Goal: Task Accomplishment & Management: Complete application form

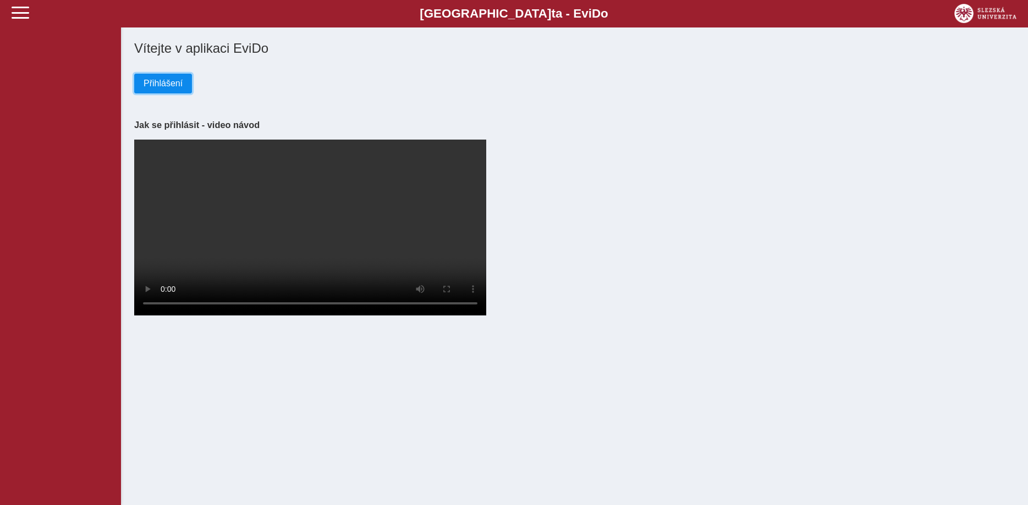
click at [156, 84] on span "Přihlášení" at bounding box center [163, 84] width 39 height 10
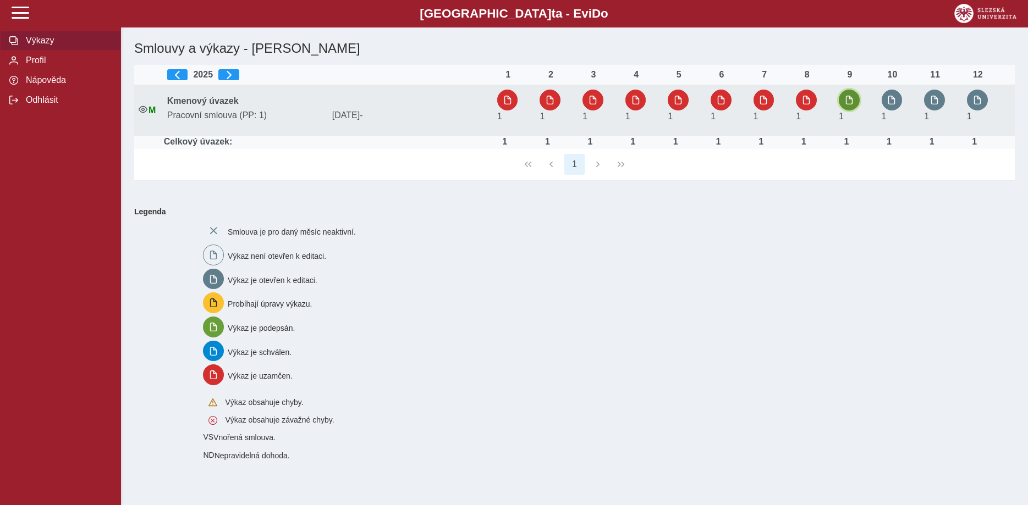
click at [850, 103] on span "button" at bounding box center [849, 100] width 9 height 9
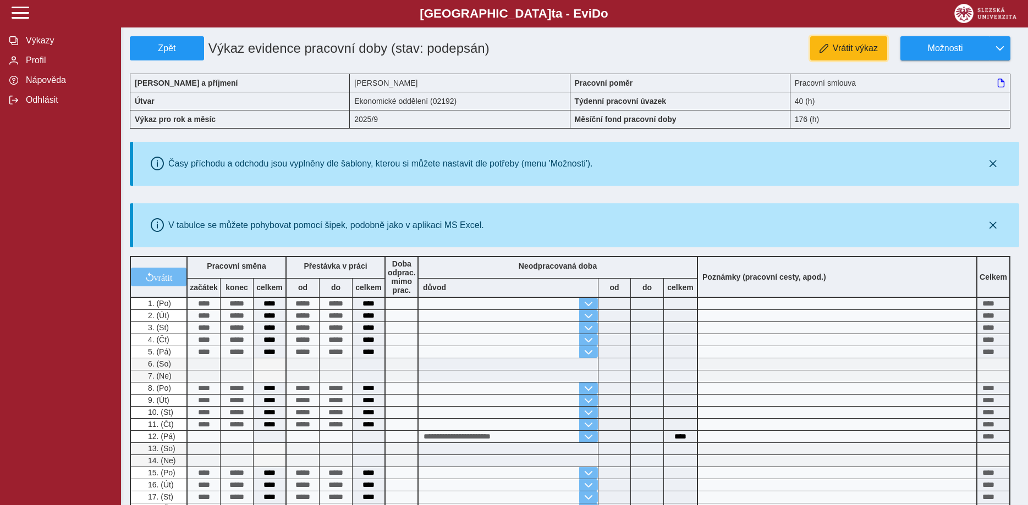
click at [836, 47] on span "Vrátit výkaz" at bounding box center [855, 48] width 45 height 10
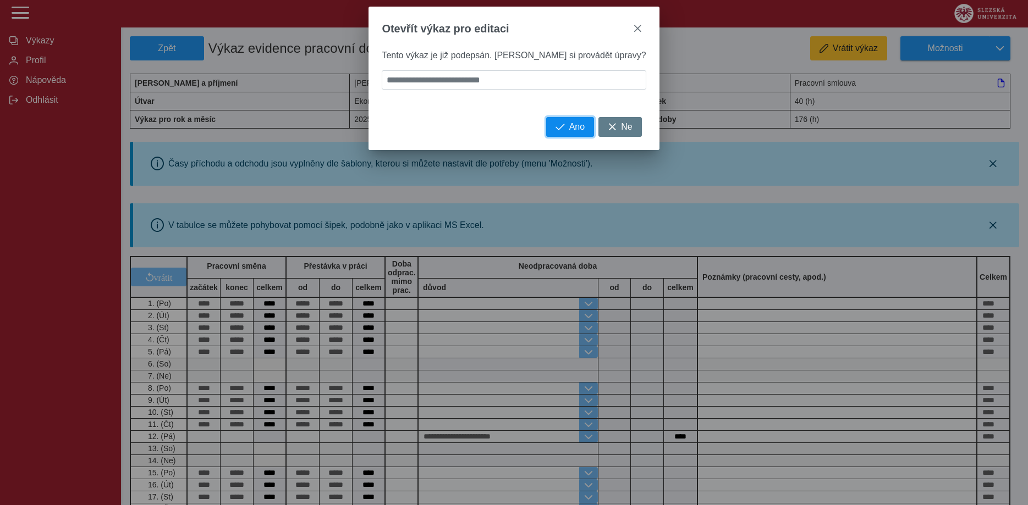
click at [569, 132] on span "Ano" at bounding box center [576, 127] width 15 height 10
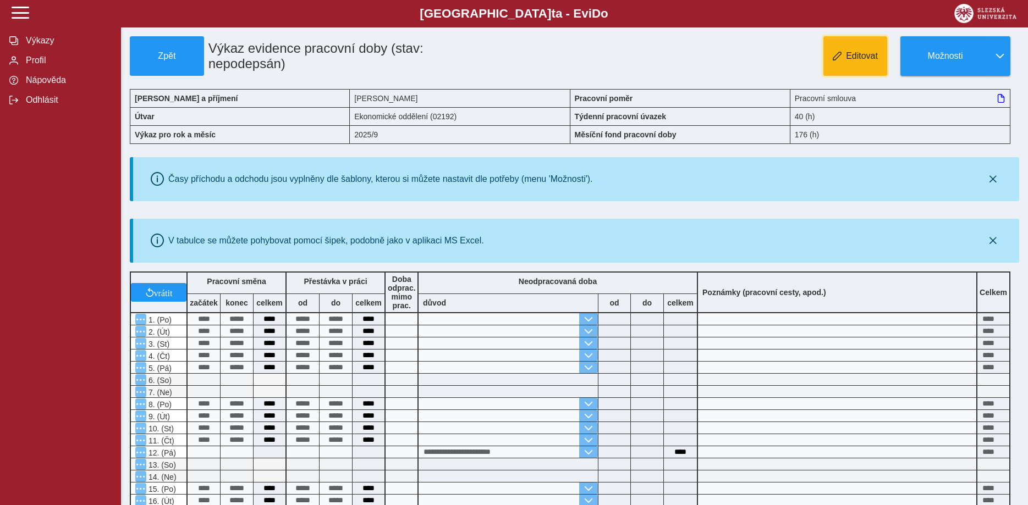
click at [857, 63] on button "Editovat" at bounding box center [855, 56] width 64 height 40
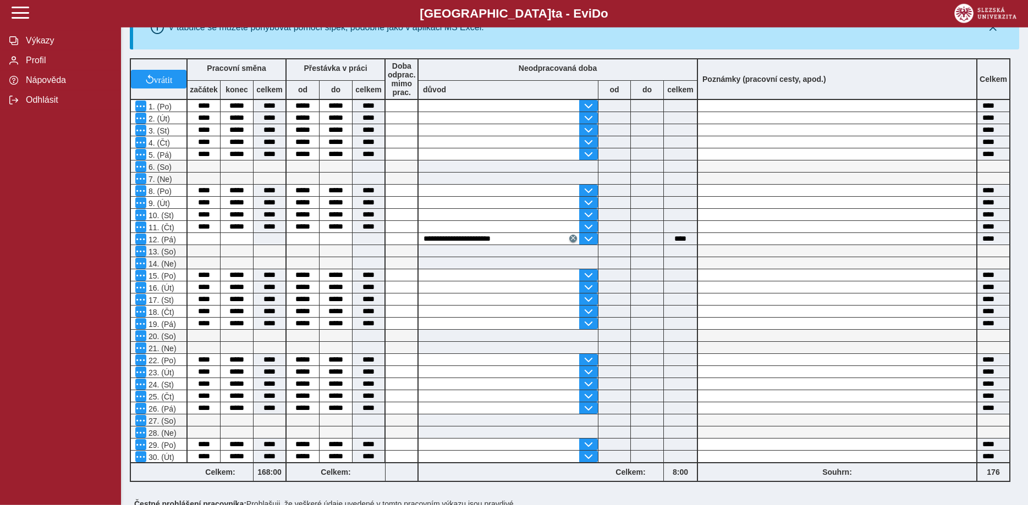
scroll to position [280, 0]
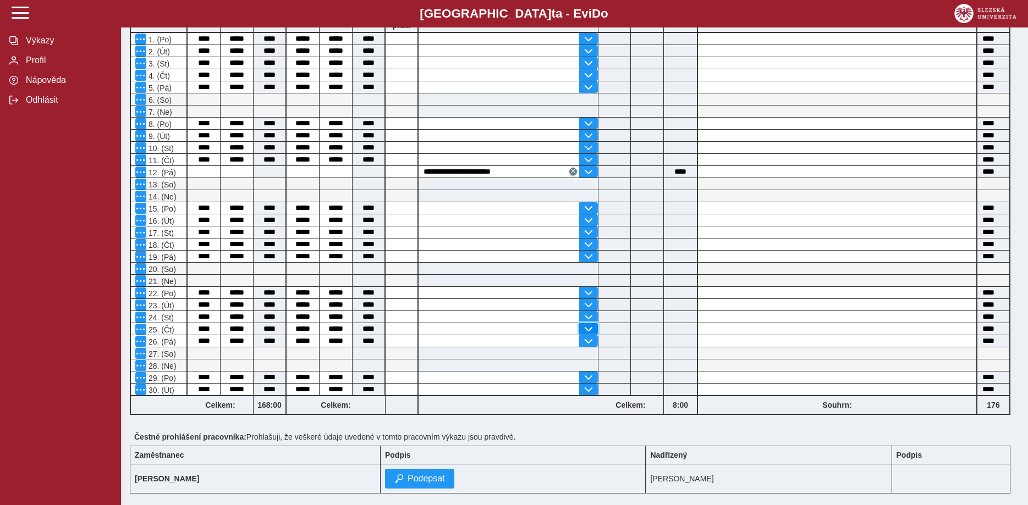
click at [588, 333] on span "button" at bounding box center [588, 329] width 9 height 9
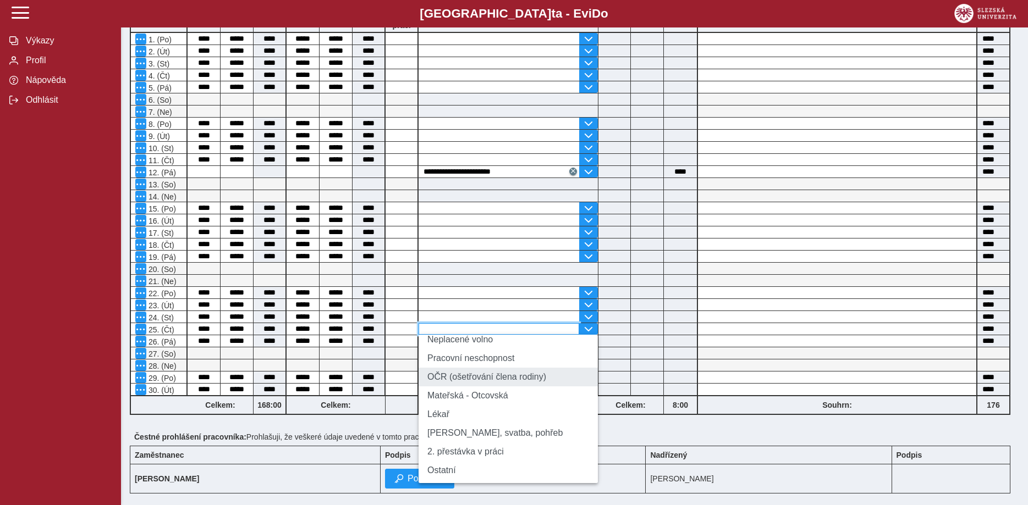
scroll to position [64, 0]
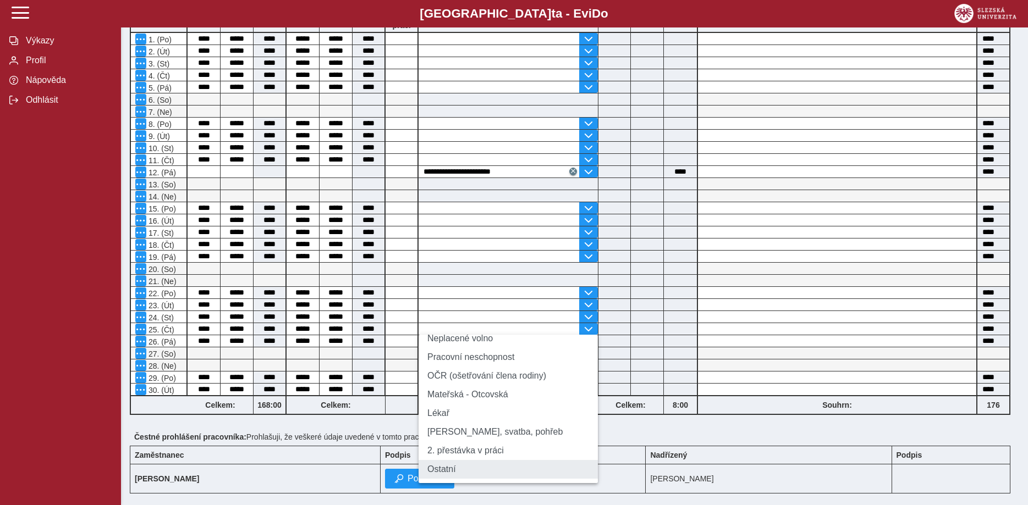
click at [478, 473] on li "Ostatní" at bounding box center [507, 469] width 179 height 19
type input "*******"
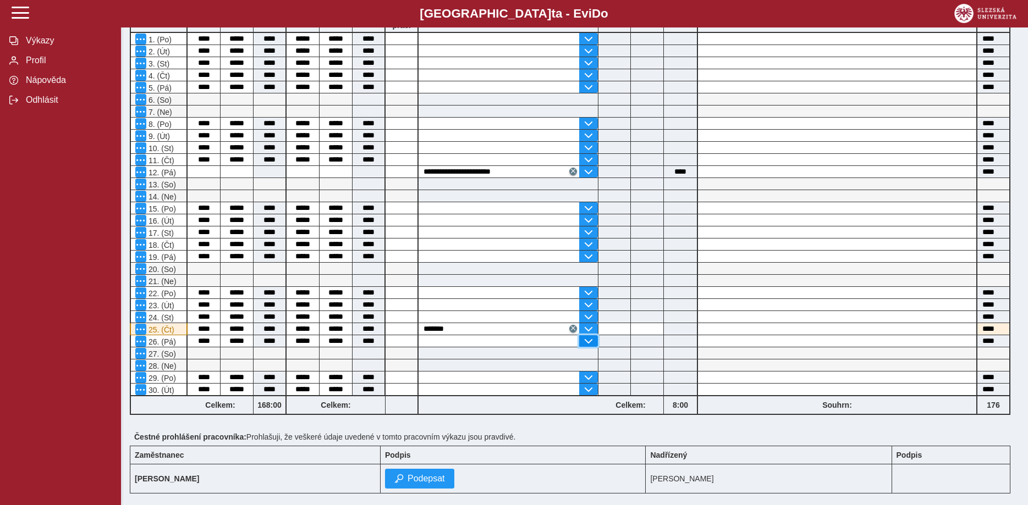
click at [586, 345] on span "button" at bounding box center [588, 341] width 9 height 9
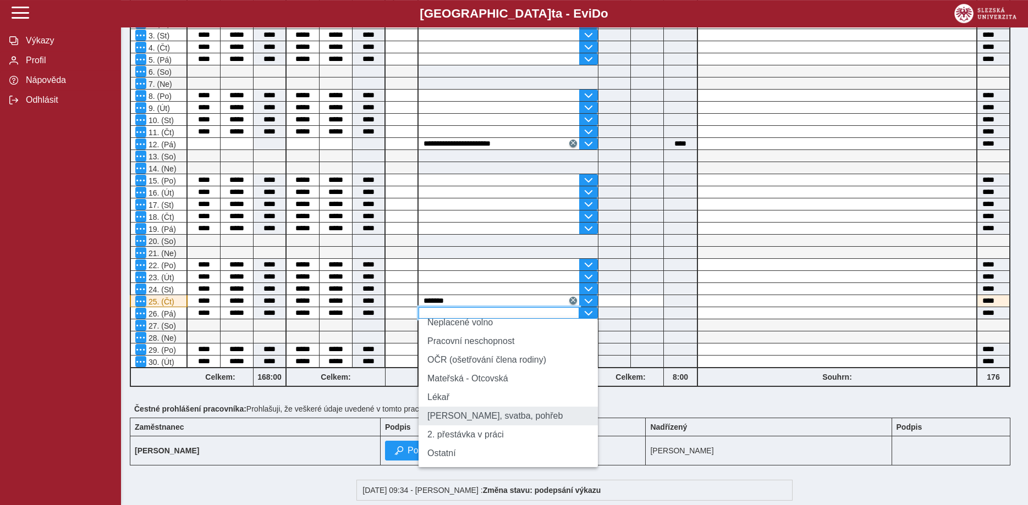
scroll to position [337, 0]
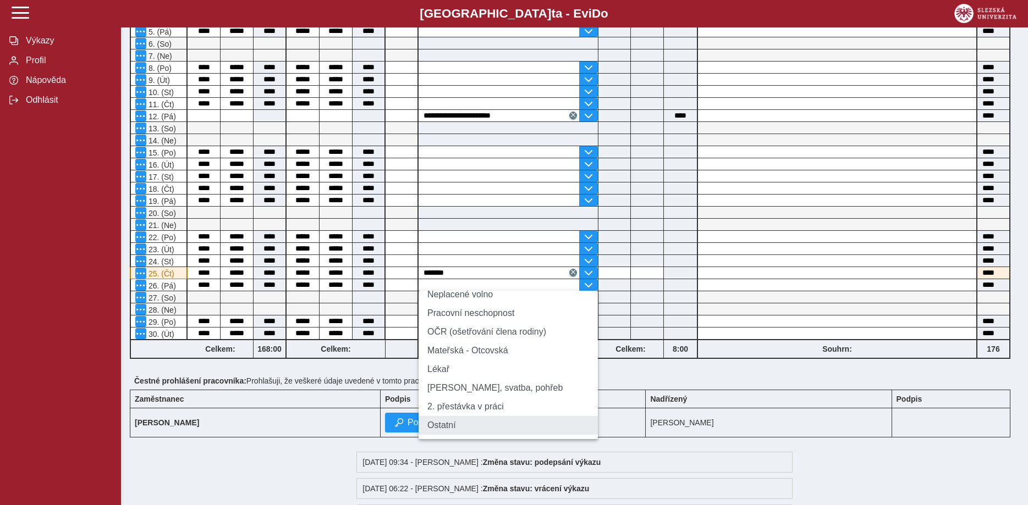
click at [499, 432] on li "Ostatní" at bounding box center [507, 425] width 179 height 19
type input "*******"
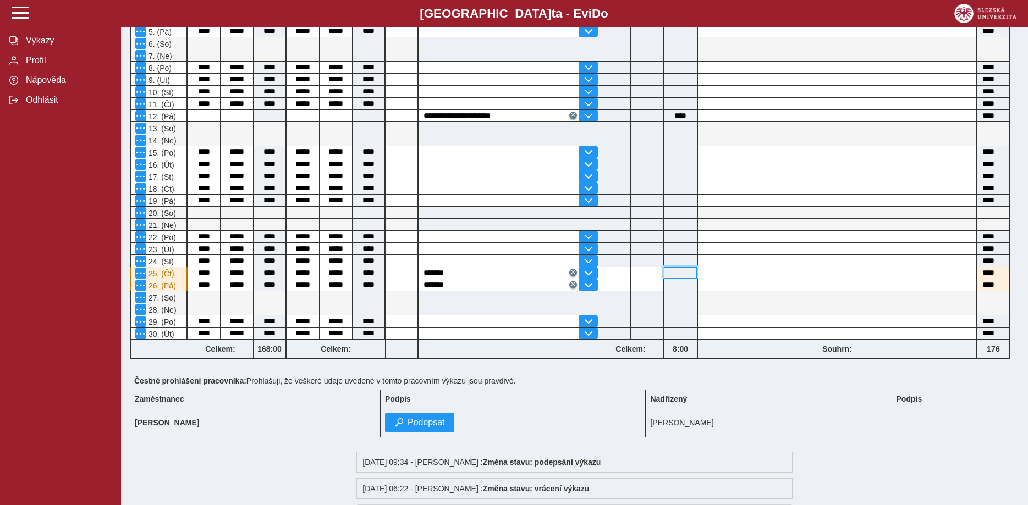
click at [687, 277] on input at bounding box center [680, 273] width 33 height 12
click at [591, 277] on span "button" at bounding box center [588, 273] width 9 height 9
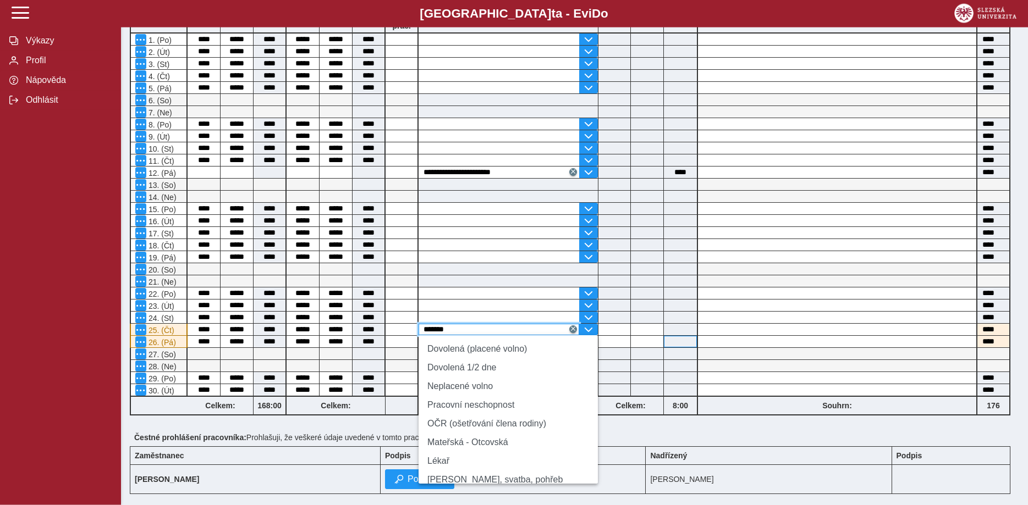
scroll to position [280, 0]
click at [537, 332] on input "*******" at bounding box center [498, 329] width 161 height 12
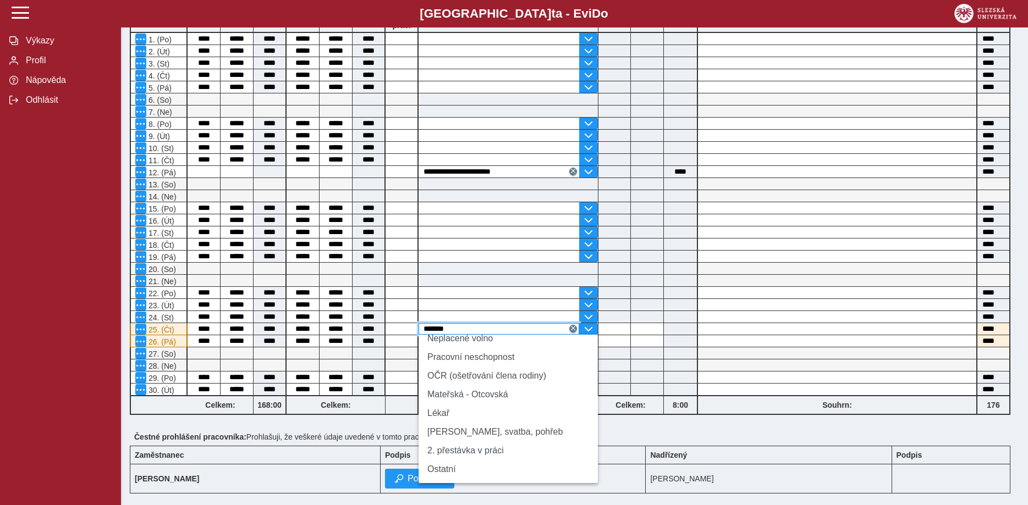
scroll to position [414, 0]
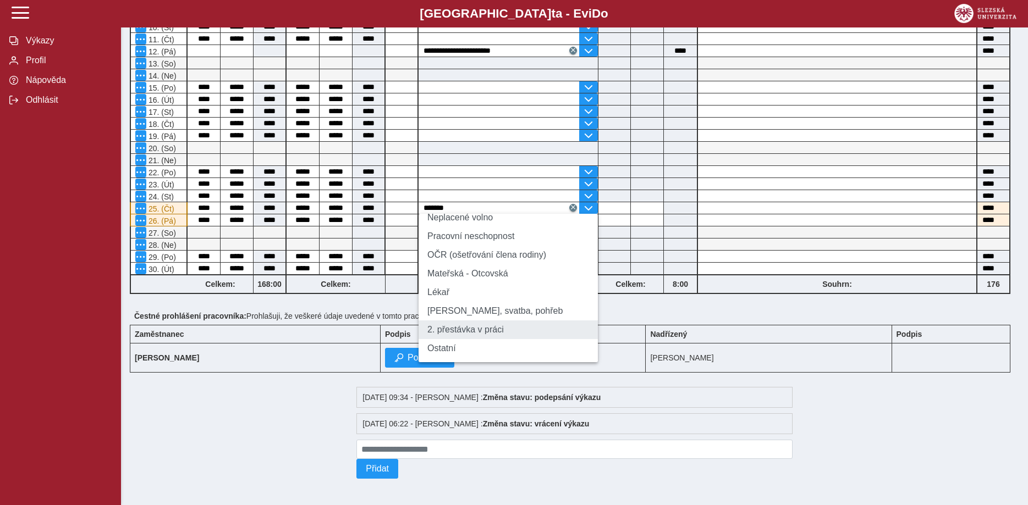
drag, startPoint x: 474, startPoint y: 339, endPoint x: 536, endPoint y: 315, distance: 66.2
click at [481, 339] on li "Ostatní" at bounding box center [507, 348] width 179 height 19
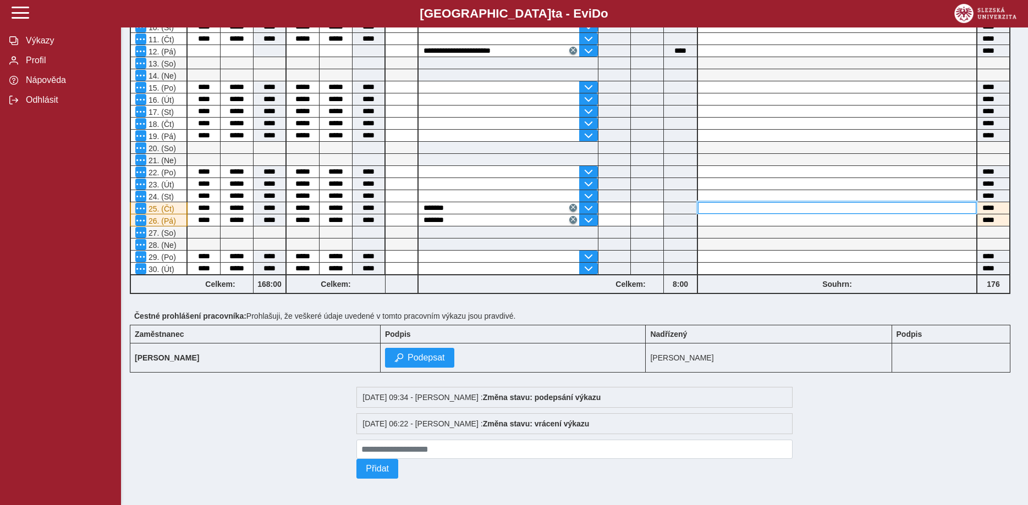
click at [736, 202] on input at bounding box center [837, 208] width 278 height 12
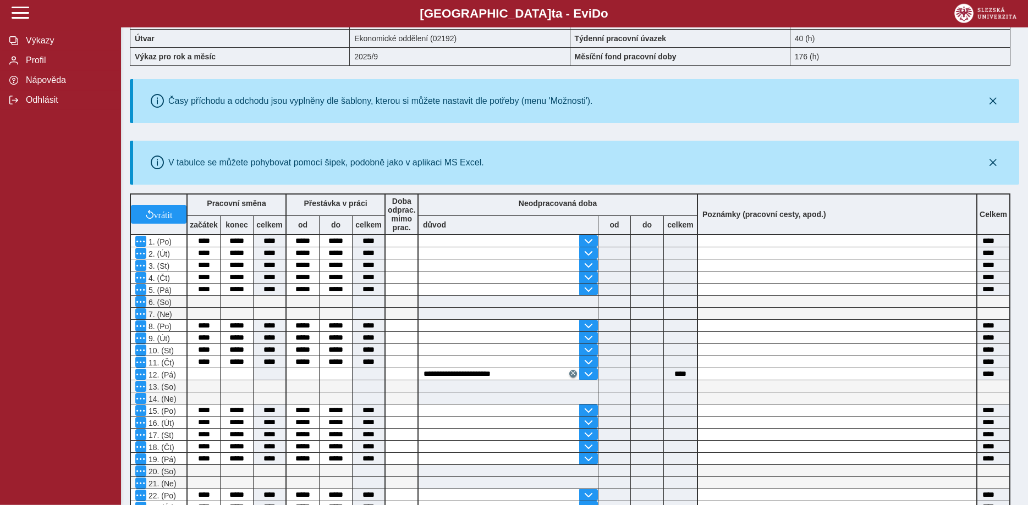
scroll to position [168, 0]
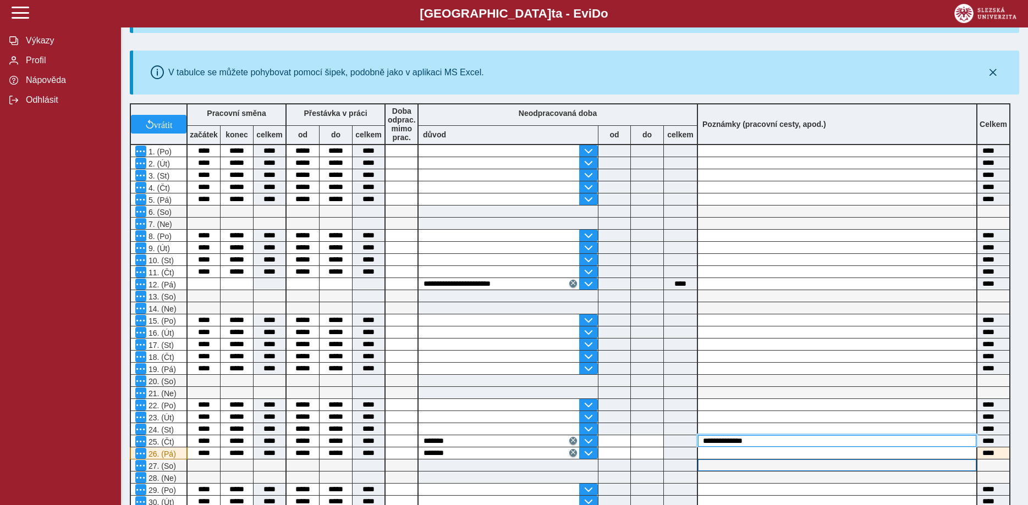
type input "**********"
click at [743, 459] on input at bounding box center [837, 454] width 278 height 12
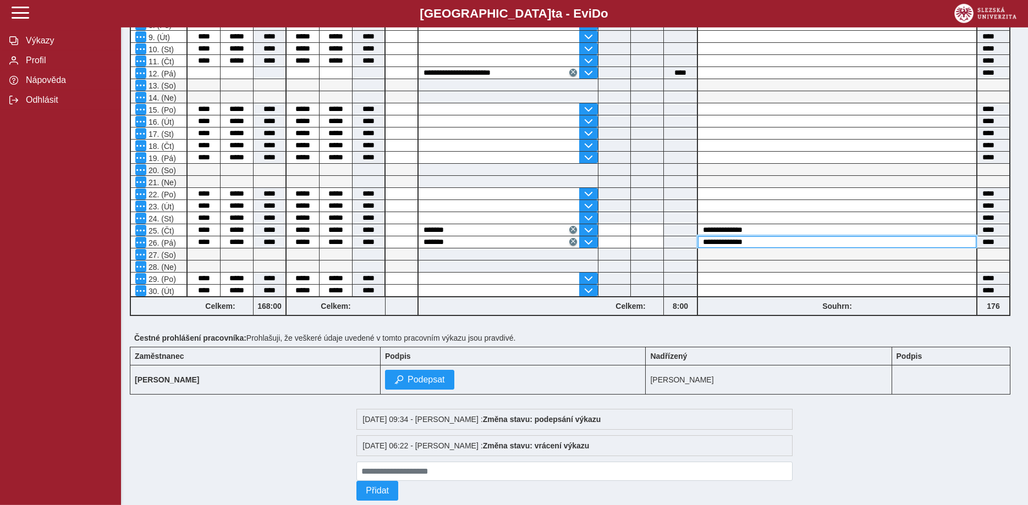
scroll to position [393, 0]
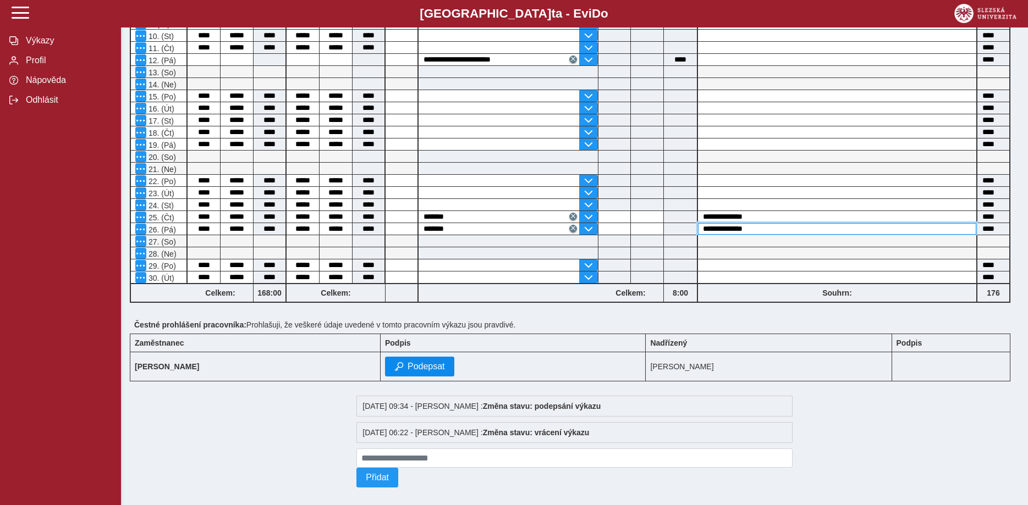
type input "**********"
click at [411, 372] on span "Podepsat" at bounding box center [425, 367] width 37 height 10
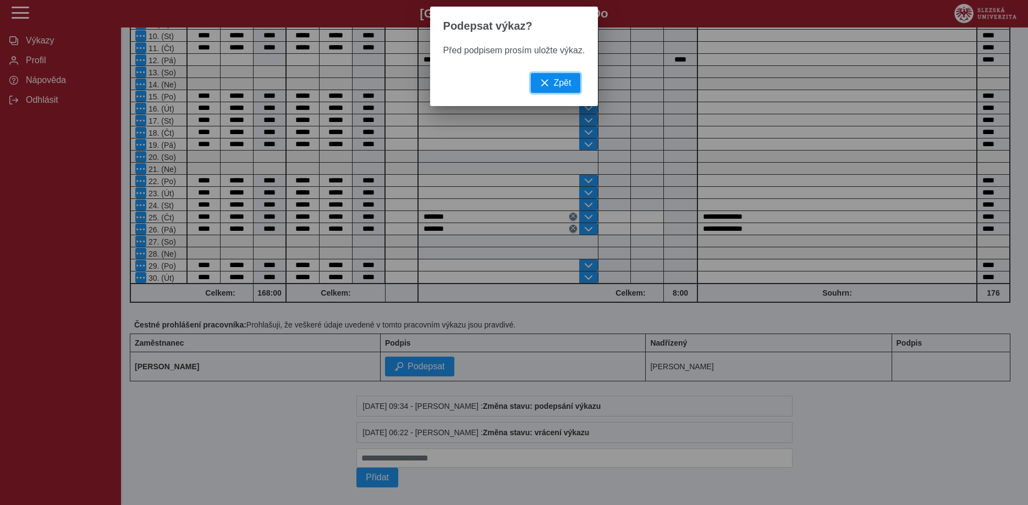
click at [565, 87] on span "Zpět" at bounding box center [562, 83] width 18 height 10
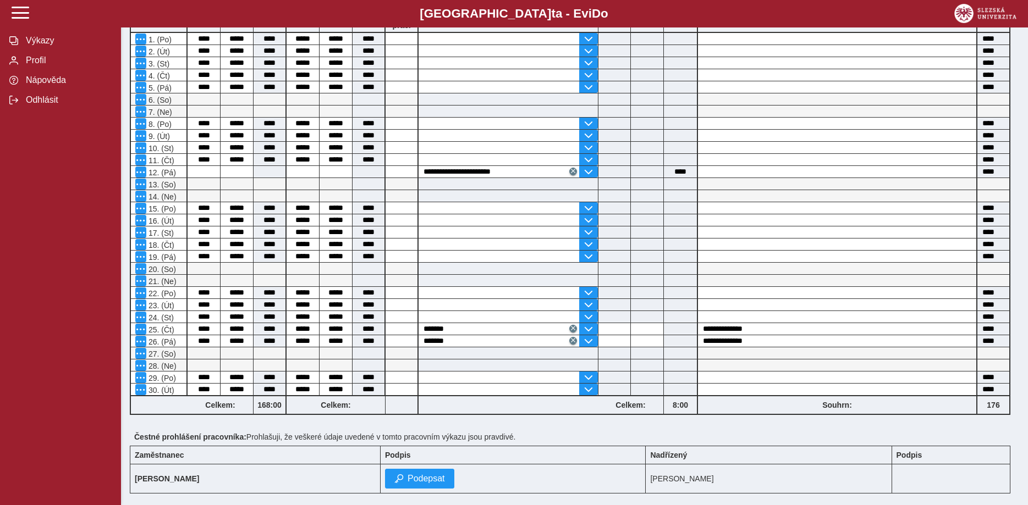
scroll to position [0, 0]
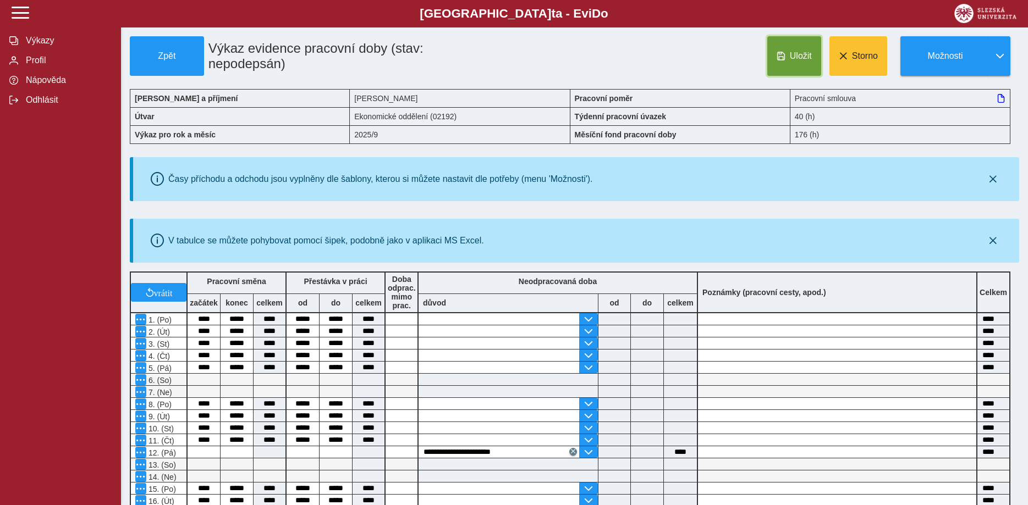
drag, startPoint x: 808, startPoint y: 56, endPoint x: 778, endPoint y: 71, distance: 34.2
click at [809, 56] on span "Uložit" at bounding box center [801, 56] width 22 height 10
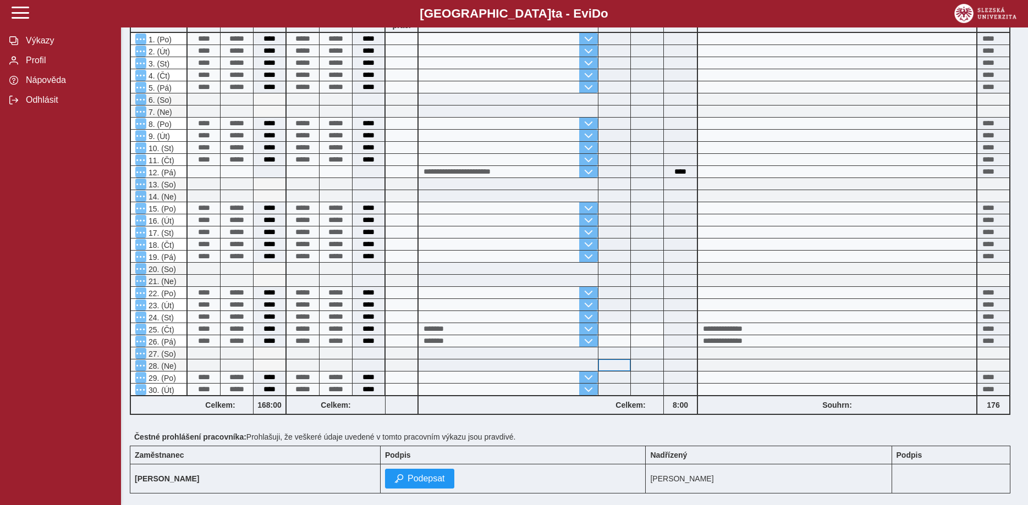
scroll to position [414, 0]
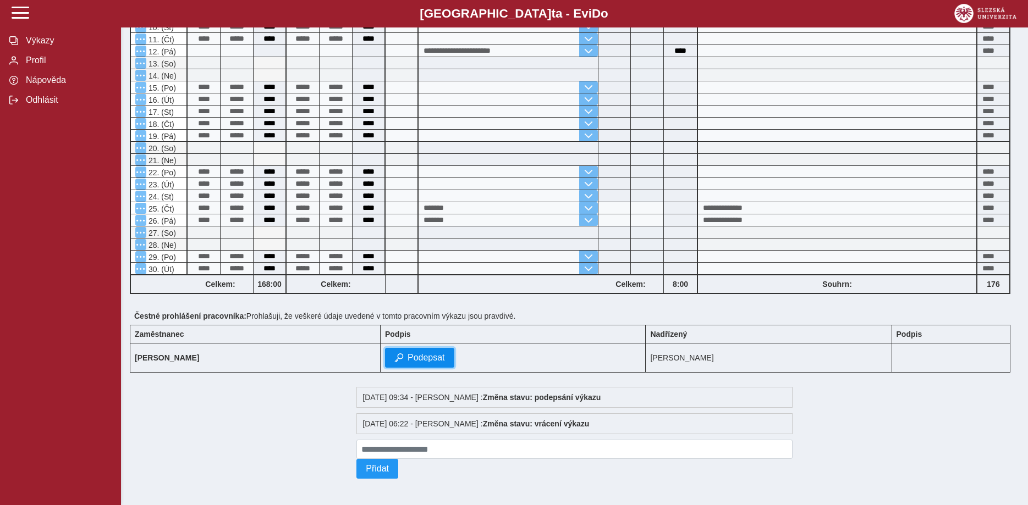
click at [421, 353] on span "Podepsat" at bounding box center [425, 358] width 37 height 10
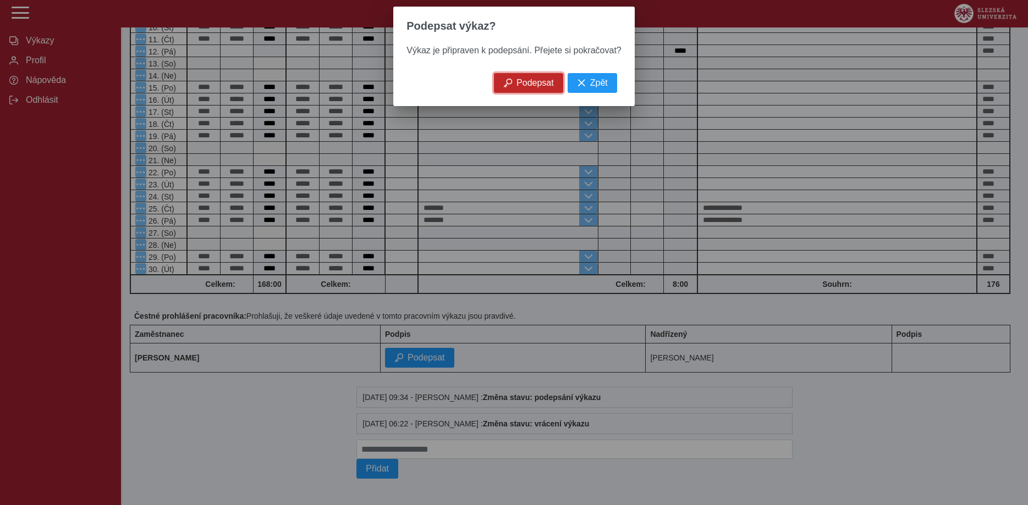
click at [539, 88] on span "Podepsat" at bounding box center [534, 83] width 37 height 10
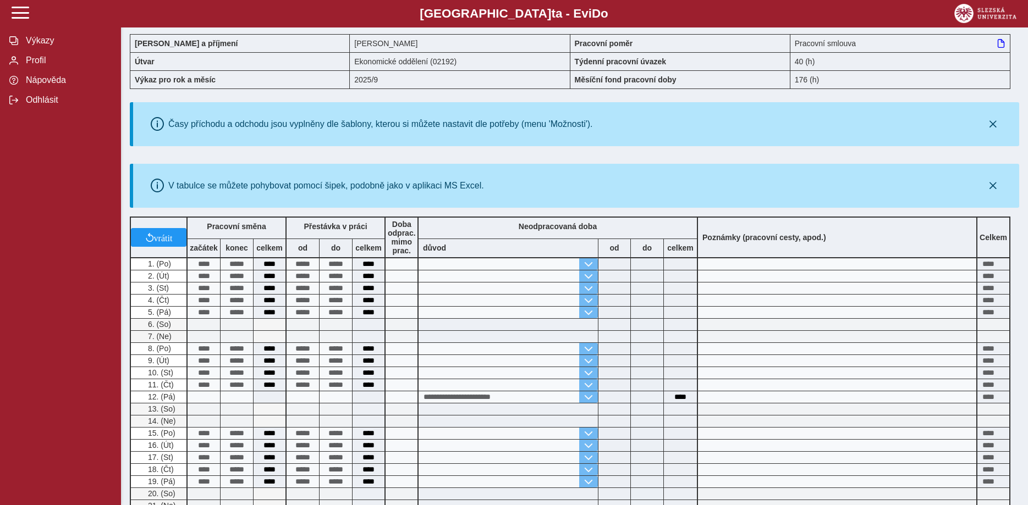
scroll to position [0, 0]
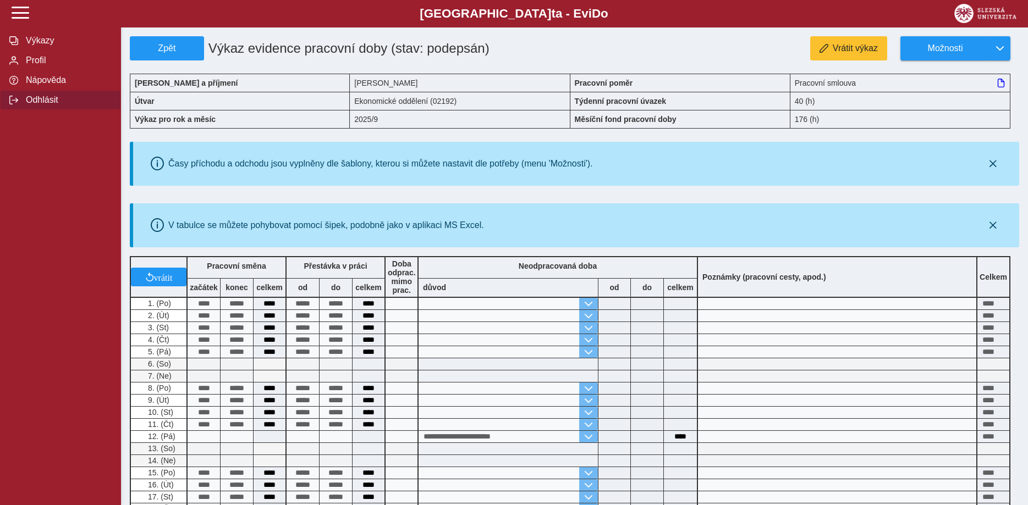
click at [47, 105] on span "Odhlásit" at bounding box center [67, 100] width 89 height 10
